Goal: Information Seeking & Learning: Find contact information

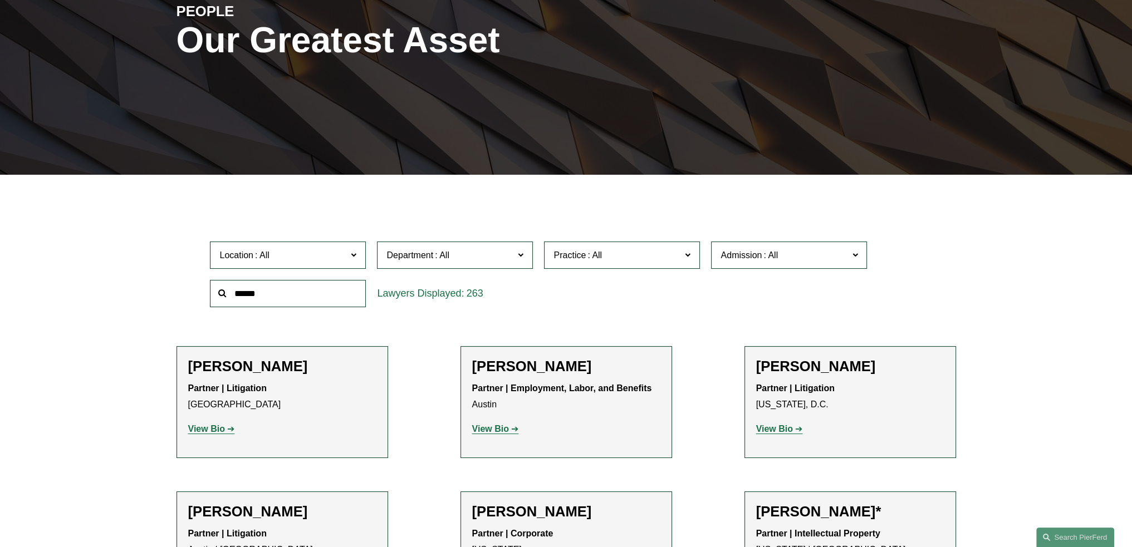
scroll to position [167, 0]
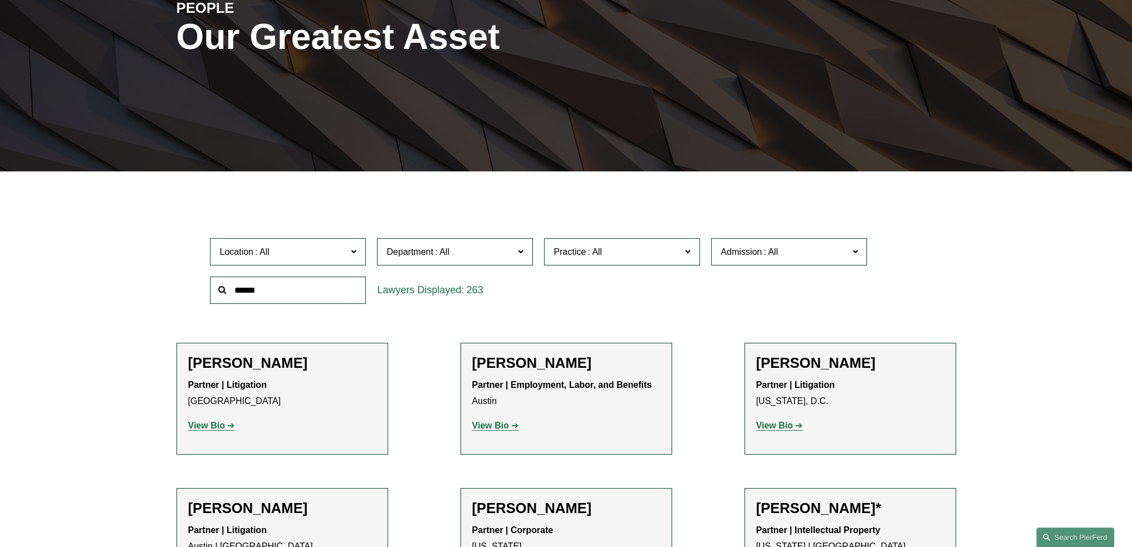
click at [350, 284] on input "text" at bounding box center [288, 290] width 156 height 27
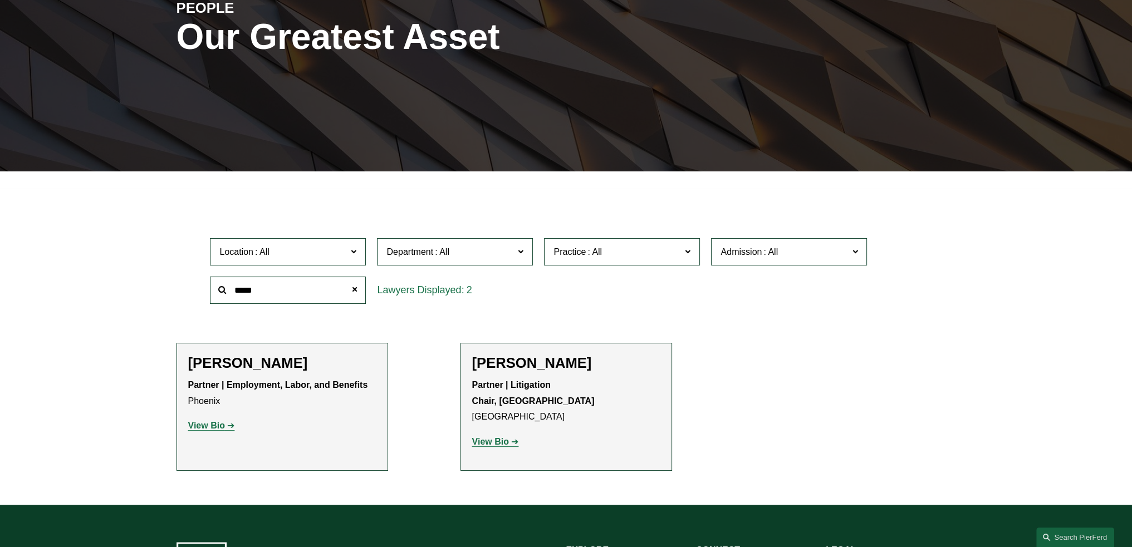
type input "*****"
click at [305, 367] on h2 "[PERSON_NAME]" at bounding box center [282, 363] width 188 height 17
click at [282, 367] on h2 "[PERSON_NAME]" at bounding box center [282, 363] width 188 height 17
click at [1009, 291] on div "Filter Location All [GEOGRAPHIC_DATA] [GEOGRAPHIC_DATA] [GEOGRAPHIC_DATA] [GEOG…" at bounding box center [566, 346] width 1132 height 317
click at [834, 397] on ul "Filter Location All [GEOGRAPHIC_DATA] [GEOGRAPHIC_DATA] [GEOGRAPHIC_DATA] [GEOG…" at bounding box center [566, 335] width 847 height 272
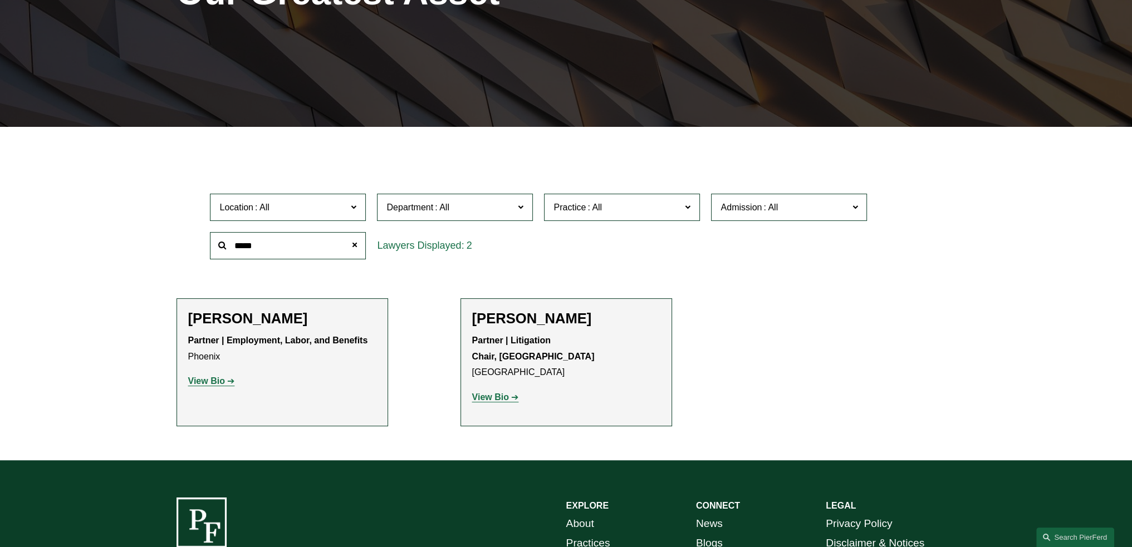
scroll to position [223, 0]
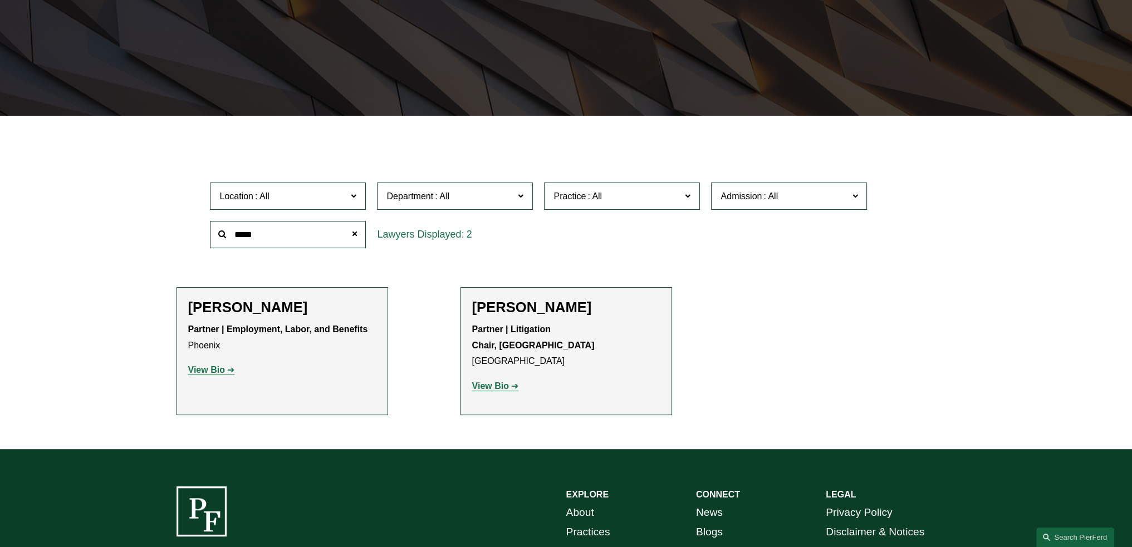
click at [285, 337] on p "Partner | Employment, Labor, and Benefits Phoenix" at bounding box center [282, 338] width 188 height 32
click at [744, 257] on ul "Filter Location All [GEOGRAPHIC_DATA] [GEOGRAPHIC_DATA] [GEOGRAPHIC_DATA] [GEOG…" at bounding box center [566, 280] width 847 height 272
click at [214, 374] on strong "View Bio" at bounding box center [206, 369] width 37 height 9
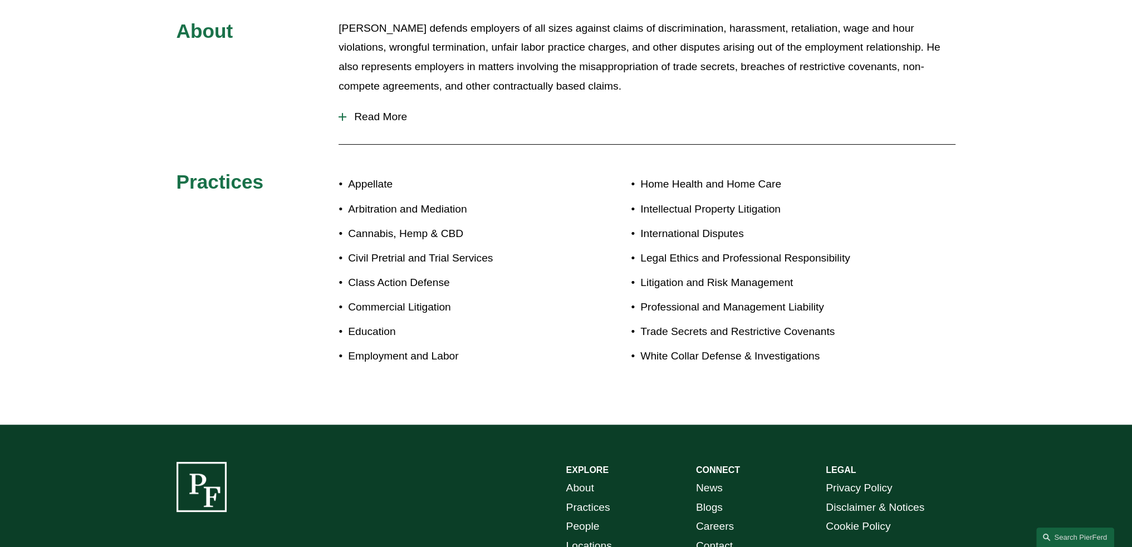
scroll to position [334, 0]
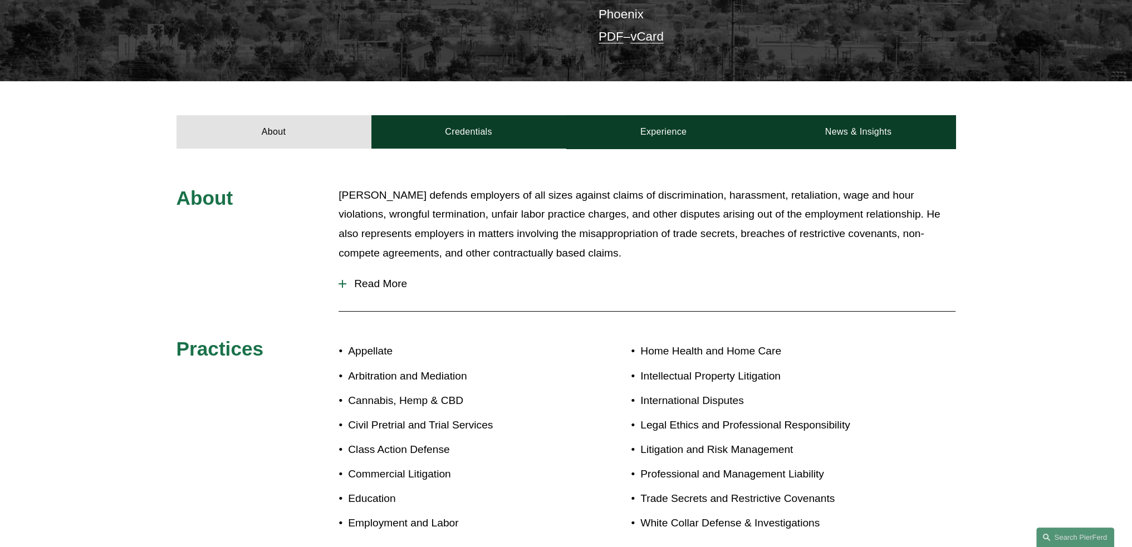
click at [346, 278] on span "Read More" at bounding box center [650, 284] width 609 height 12
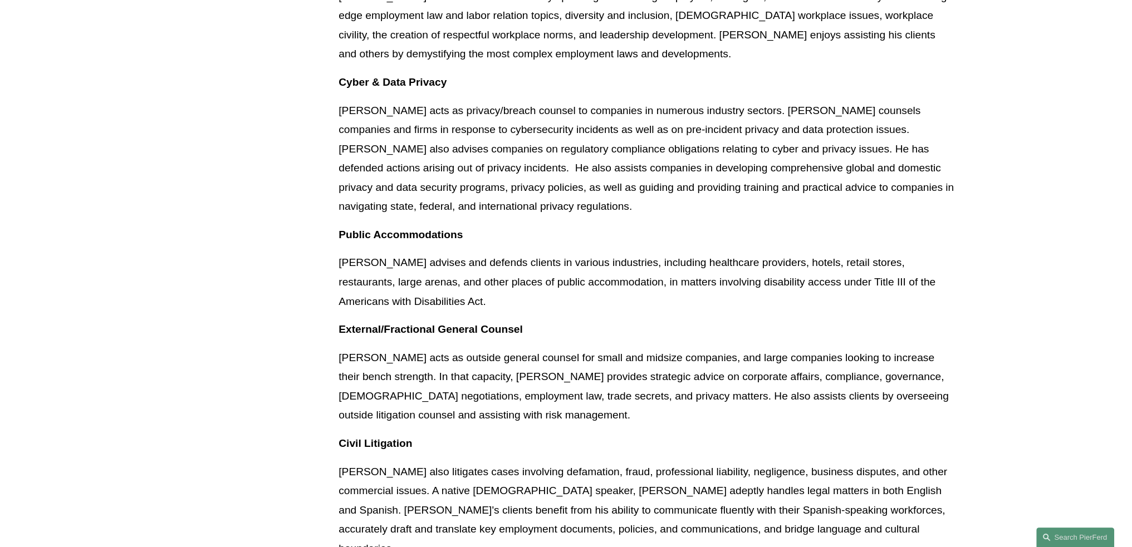
scroll to position [946, 0]
